Goal: Information Seeking & Learning: Learn about a topic

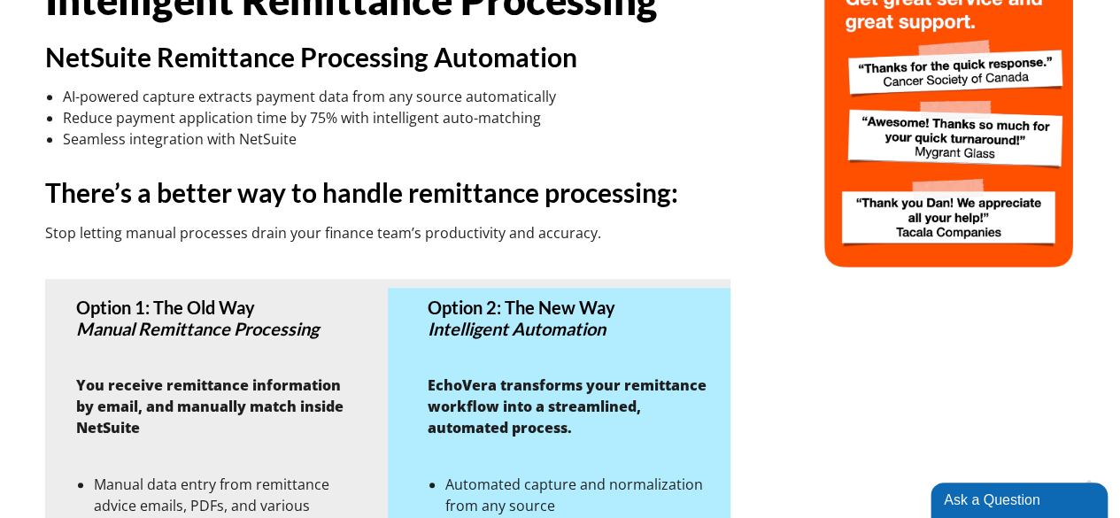
scroll to position [531, 0]
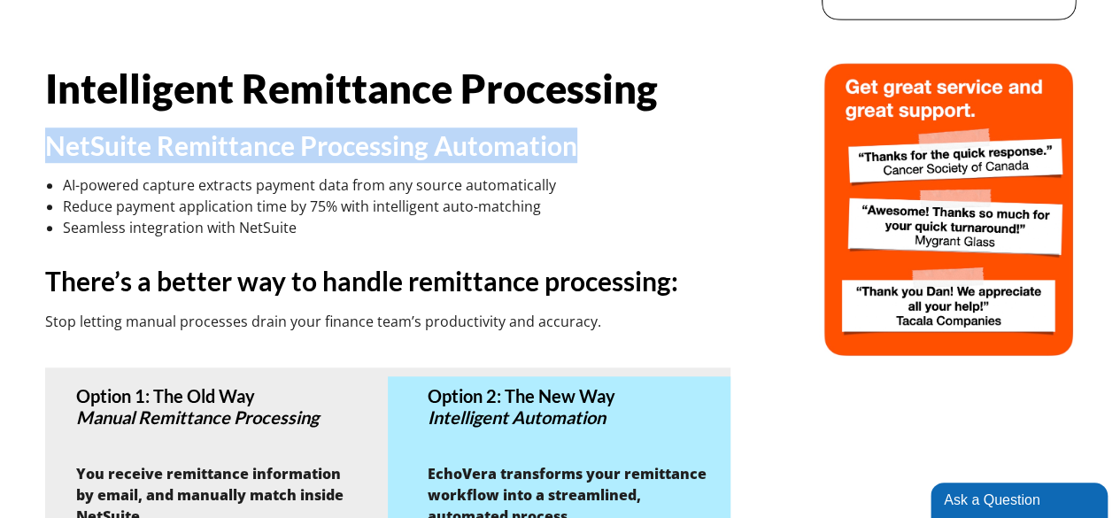
drag, startPoint x: 579, startPoint y: 150, endPoint x: 51, endPoint y: 151, distance: 527.9
click at [51, 151] on h3 "NetSuite Remittance Processing Automation" at bounding box center [388, 145] width 686 height 35
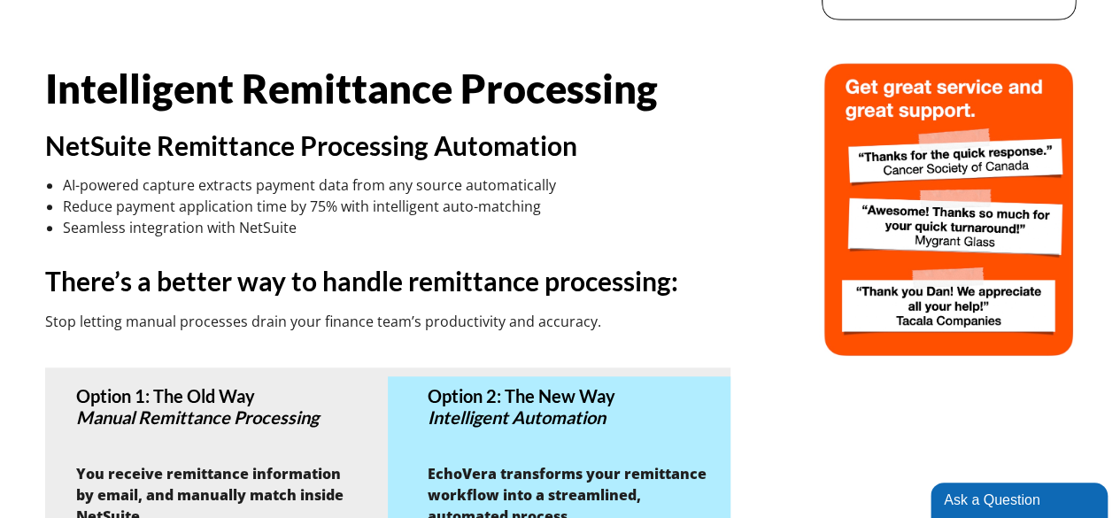
click at [349, 213] on li "Reduce payment application time by 75% with intelligent auto-matching" at bounding box center [397, 206] width 668 height 21
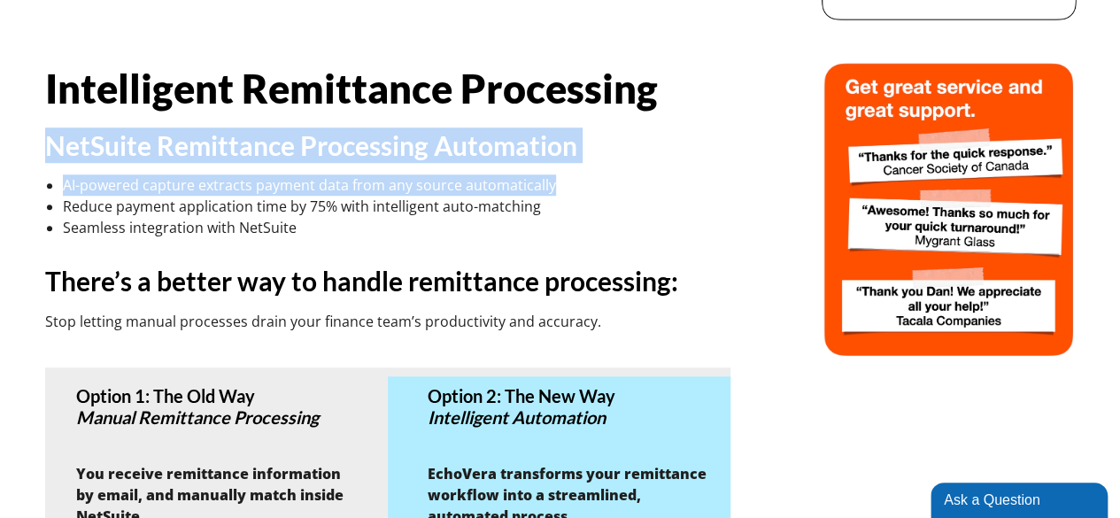
drag, startPoint x: 423, startPoint y: 182, endPoint x: 30, endPoint y: 153, distance: 394.4
copy div "NetSuite Remittance Processing Automation AI-powered capture extracts payment d…"
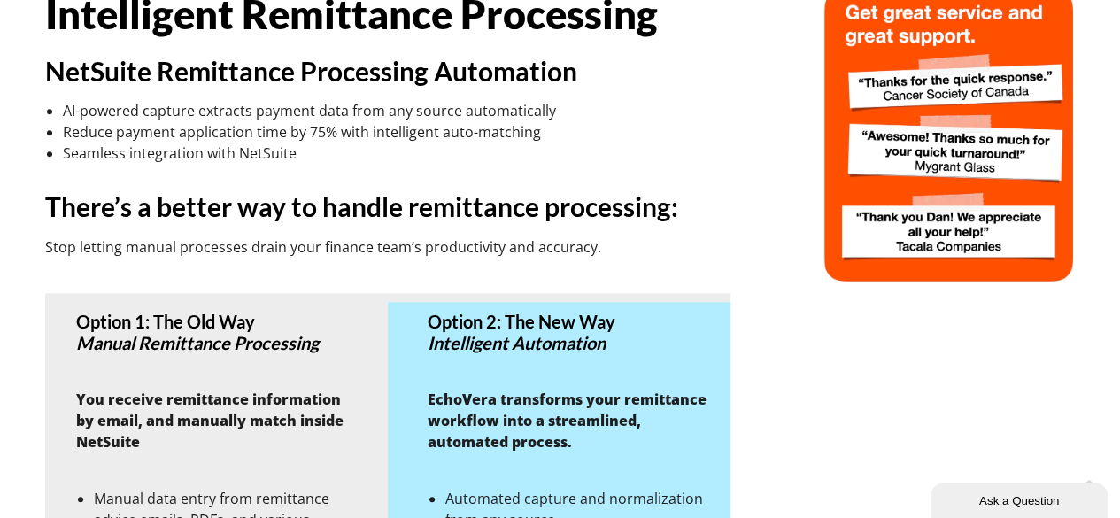
scroll to position [709, 0]
